Goal: Check status: Check status

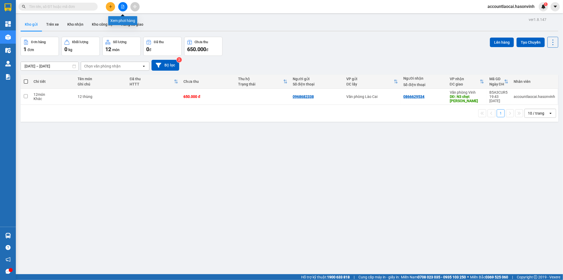
click at [122, 7] on icon "file-add" at bounding box center [123, 7] width 4 height 4
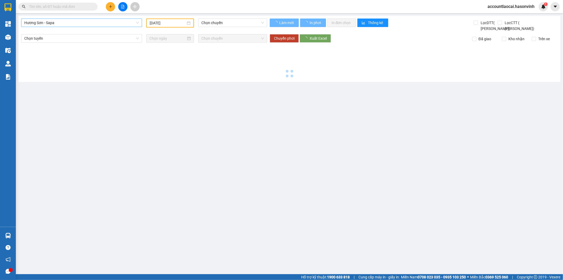
type input "[DATE]"
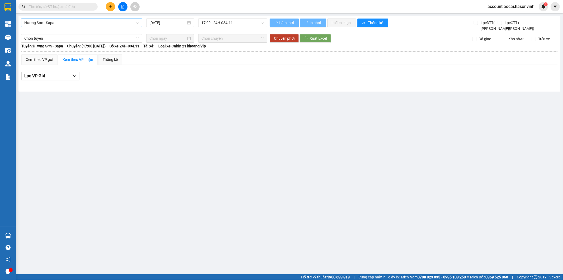
click at [93, 22] on span "Hương Sơn - Sapa" at bounding box center [81, 23] width 115 height 8
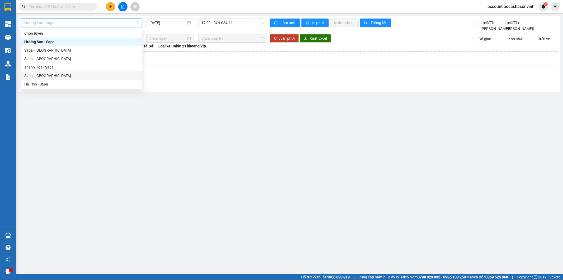
click at [42, 73] on div "Sapa - [GEOGRAPHIC_DATA]" at bounding box center [81, 76] width 115 height 6
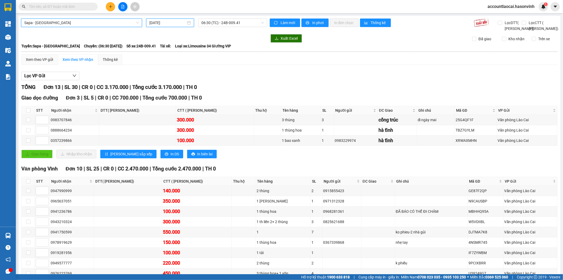
click at [174, 23] on input "[DATE]" at bounding box center [168, 23] width 37 height 6
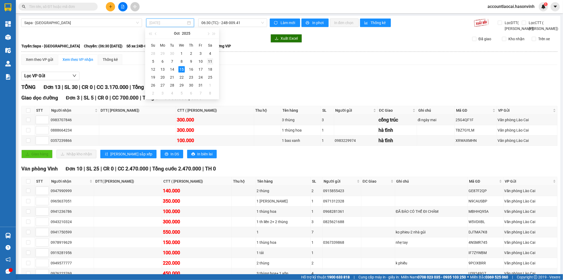
click at [212, 60] on div "11" at bounding box center [210, 61] width 6 height 6
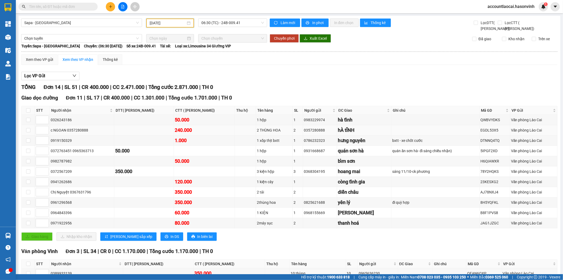
scroll to position [59, 0]
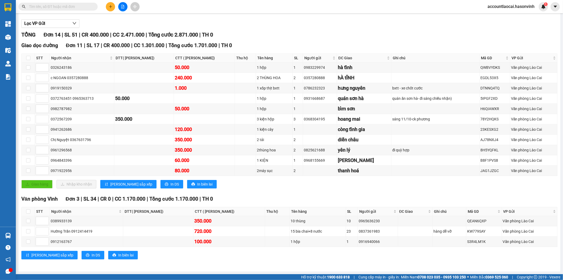
click at [280, 191] on div "Giao dọc đường Đơn 11 | SL 17 | CR 400.000 | CC 1.301.000 | Tổng cước 1.701.000…" at bounding box center [289, 116] width 537 height 151
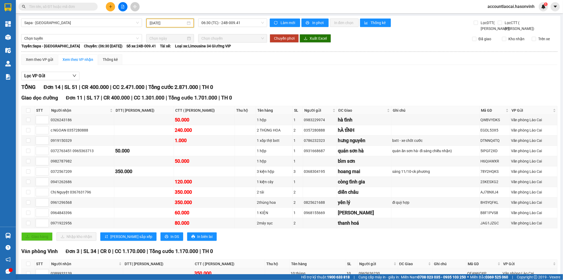
click at [177, 24] on input "[DATE]" at bounding box center [168, 23] width 36 height 6
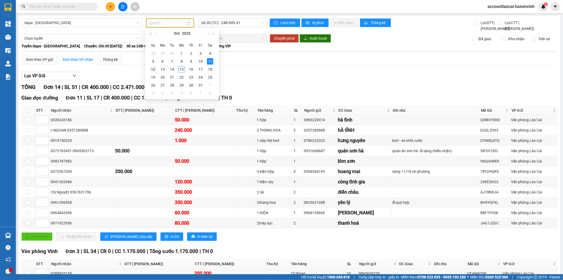
click at [153, 70] on div "12" at bounding box center [153, 69] width 6 height 6
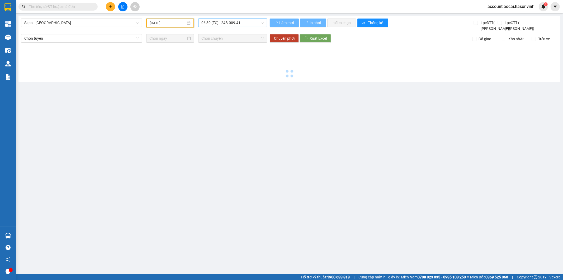
type input "[DATE]"
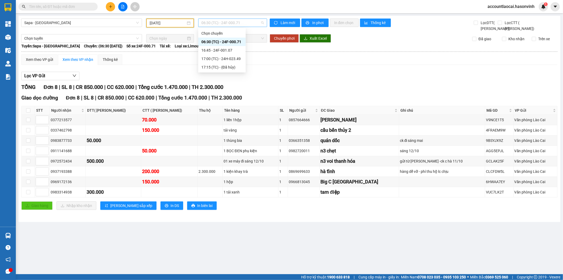
click at [236, 24] on span "06:30 (TC) - 24F-000.71" at bounding box center [233, 23] width 62 height 8
click at [230, 57] on div "17:00 (TC) - 24H-023.49" at bounding box center [222, 59] width 41 height 6
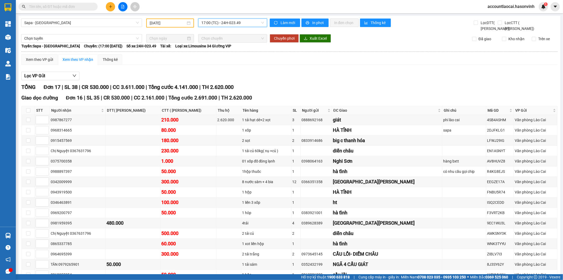
click at [222, 21] on span "17:00 (TC) - 24H-023.49" at bounding box center [233, 23] width 62 height 8
click at [229, 47] on div "16:45 - 24F-001.07" at bounding box center [220, 50] width 41 height 6
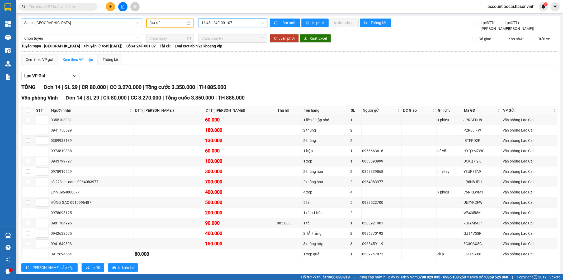
click at [92, 22] on span "Sapa - [GEOGRAPHIC_DATA]" at bounding box center [81, 23] width 115 height 8
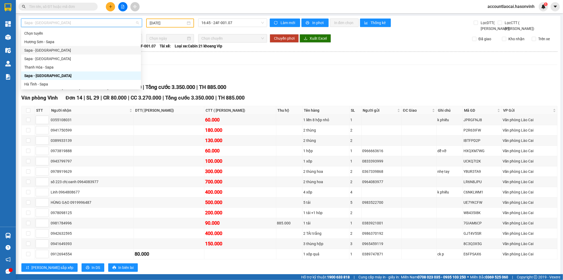
click at [45, 51] on div "Sapa - [GEOGRAPHIC_DATA]" at bounding box center [81, 50] width 114 height 6
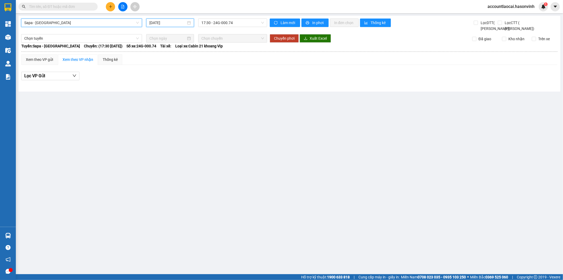
click at [157, 22] on input "[DATE]" at bounding box center [168, 23] width 37 height 6
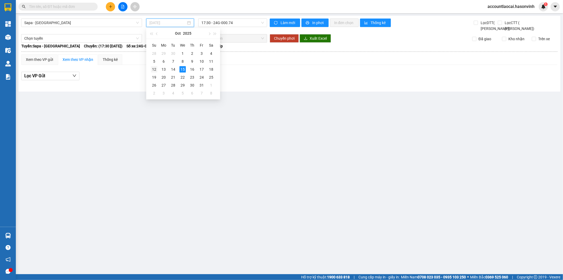
click at [150, 70] on td "12" at bounding box center [155, 69] width 10 height 8
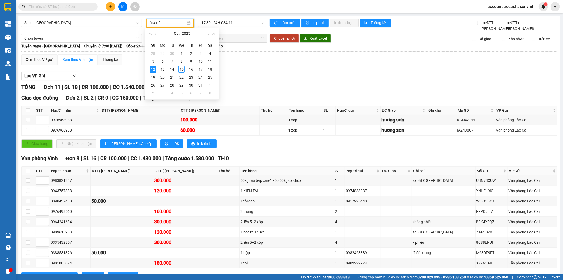
type input "[DATE]"
click at [238, 80] on div "Lọc VP Gửi" at bounding box center [289, 76] width 537 height 9
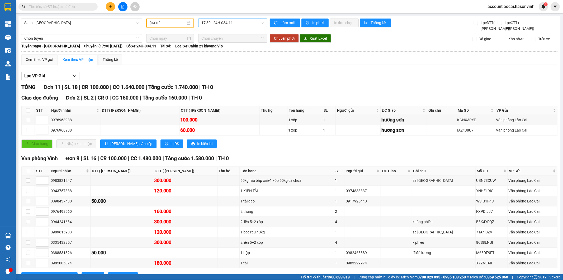
click at [236, 20] on span "17:30 - 24H-034.11" at bounding box center [233, 23] width 62 height 8
click at [77, 22] on span "Sapa - [GEOGRAPHIC_DATA]" at bounding box center [81, 23] width 115 height 8
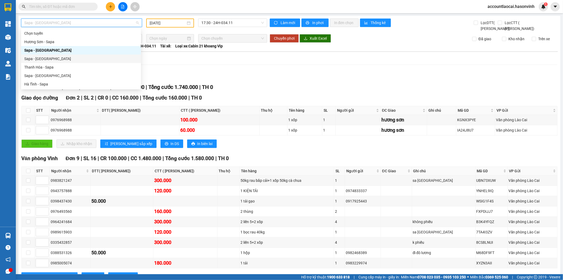
click at [40, 60] on div "Sapa - [GEOGRAPHIC_DATA]" at bounding box center [81, 59] width 114 height 6
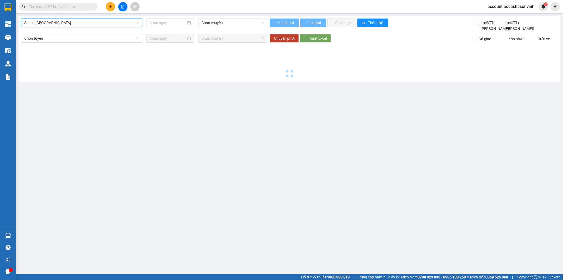
click at [54, 20] on span "Sapa - [GEOGRAPHIC_DATA]" at bounding box center [81, 23] width 115 height 8
type input "[DATE]"
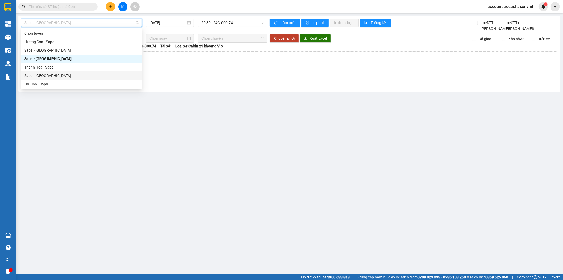
click at [36, 73] on div "Sapa - [GEOGRAPHIC_DATA]" at bounding box center [81, 76] width 115 height 6
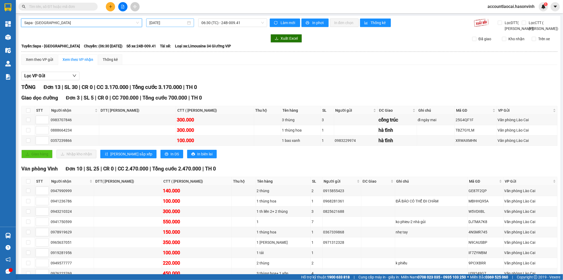
click at [166, 26] on div "[DATE]" at bounding box center [170, 22] width 48 height 8
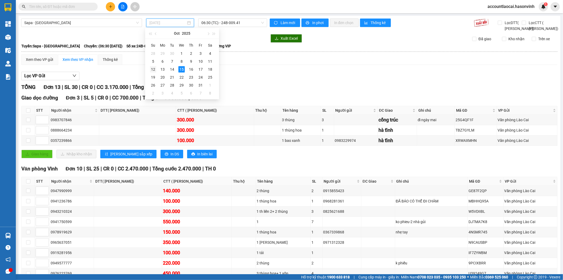
click at [155, 68] on div "12" at bounding box center [153, 69] width 6 height 6
type input "[DATE]"
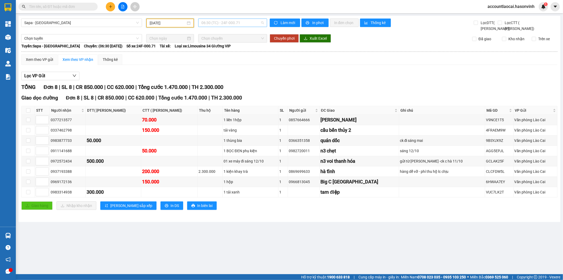
click at [235, 20] on span "06:30 (TC) - 24F-000.71" at bounding box center [233, 23] width 62 height 8
click at [226, 49] on div "16:45 - 24F-001.07" at bounding box center [222, 50] width 41 height 6
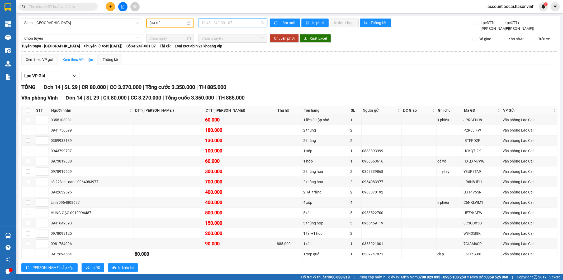
click at [228, 22] on span "16:45 - 24F-001.07" at bounding box center [233, 23] width 62 height 8
click at [232, 57] on div "17:00 (TC) - 24H-023.49" at bounding box center [220, 59] width 41 height 6
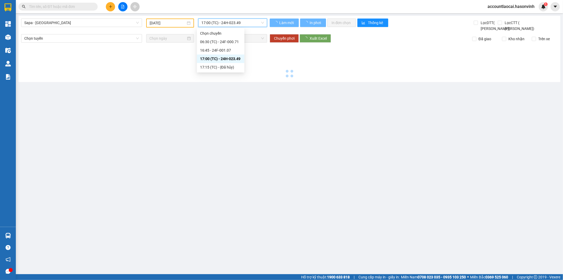
click at [235, 59] on div at bounding box center [289, 61] width 537 height 36
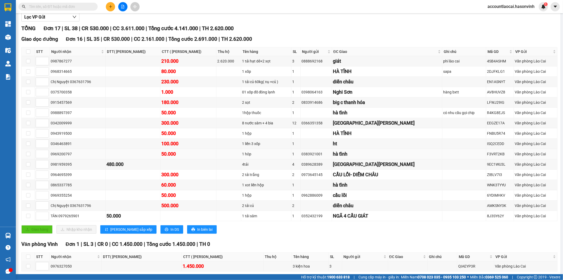
scroll to position [90, 0]
